Goal: Find specific page/section: Find specific page/section

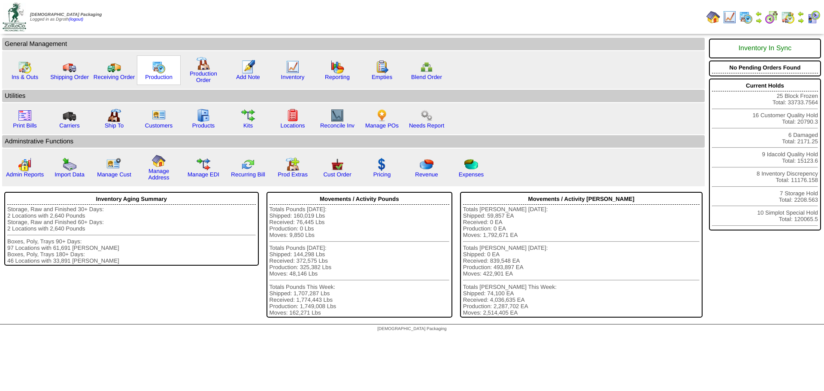
click at [160, 72] on img at bounding box center [159, 67] width 14 height 14
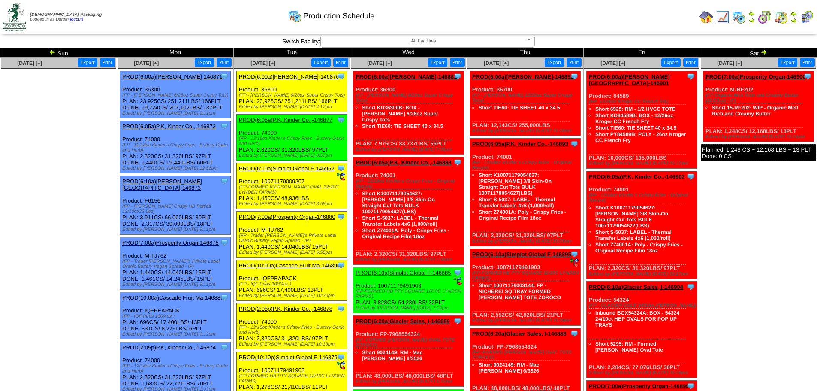
drag, startPoint x: 53, startPoint y: 10, endPoint x: 51, endPoint y: 51, distance: 41.2
click at [51, 51] on img at bounding box center [52, 51] width 7 height 7
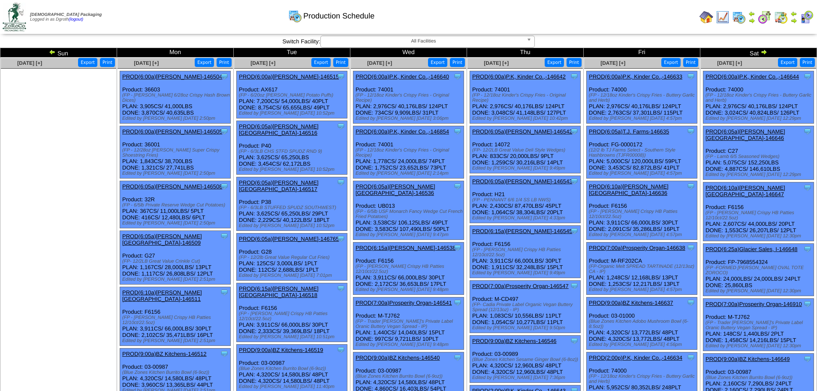
click at [51, 51] on img at bounding box center [52, 51] width 7 height 7
click at [707, 16] on img at bounding box center [707, 17] width 14 height 14
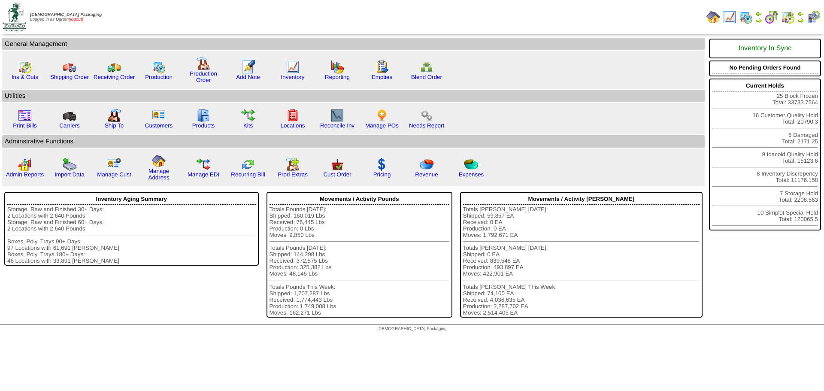
click at [81, 20] on link "(logout)" at bounding box center [76, 19] width 15 height 5
